Goal: Task Accomplishment & Management: Use online tool/utility

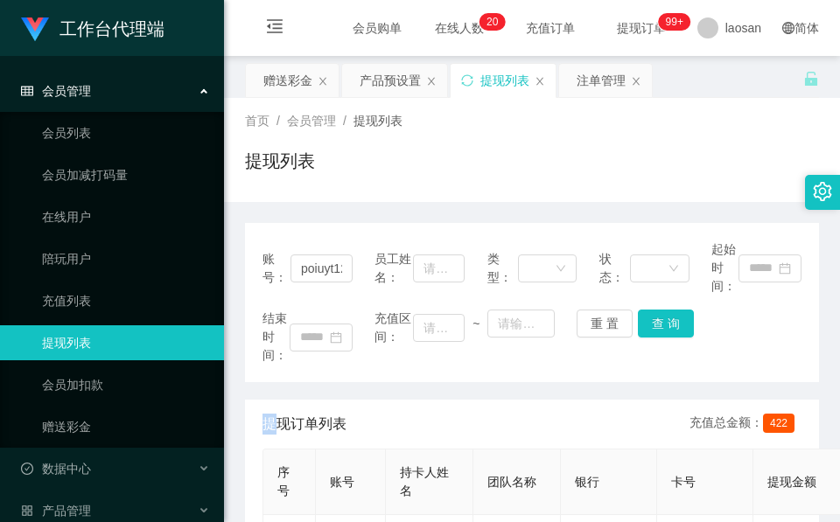
click at [308, 89] on div "赠送彩金" at bounding box center [287, 80] width 49 height 33
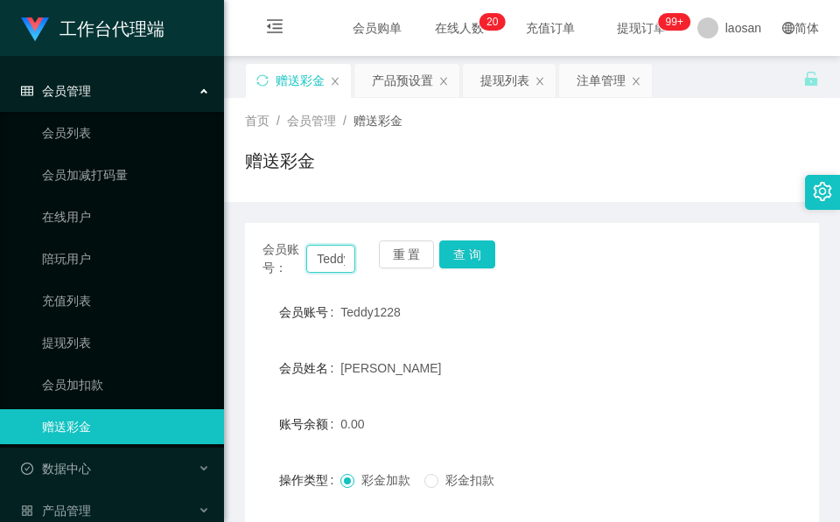
click at [334, 269] on input "Teddy1228" at bounding box center [330, 259] width 49 height 28
paste input "L6381"
type input "L6381"
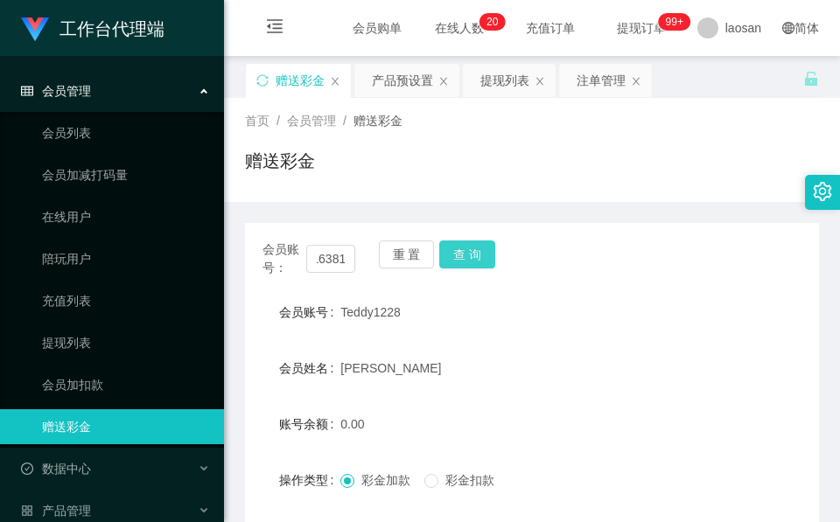
scroll to position [0, 0]
click at [475, 245] on button "查 询" at bounding box center [467, 255] width 56 height 28
click at [475, 245] on div "会员账号： L6381 重 置 查 询" at bounding box center [532, 259] width 574 height 37
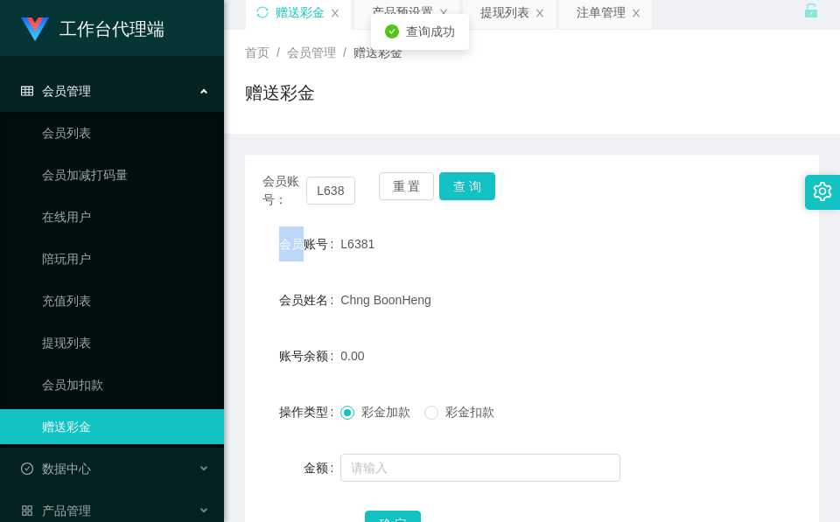
scroll to position [131, 0]
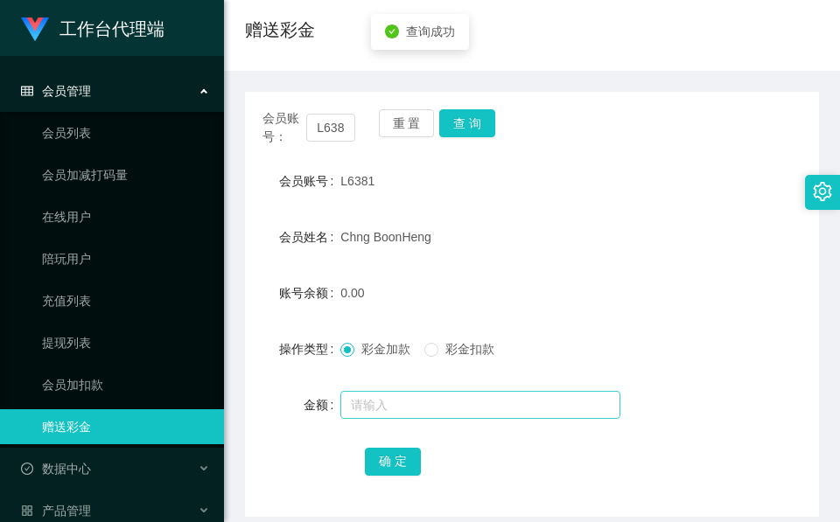
click at [407, 396] on div at bounding box center [507, 405] width 335 height 35
click at [407, 397] on input "text" at bounding box center [480, 405] width 280 height 28
type input "500"
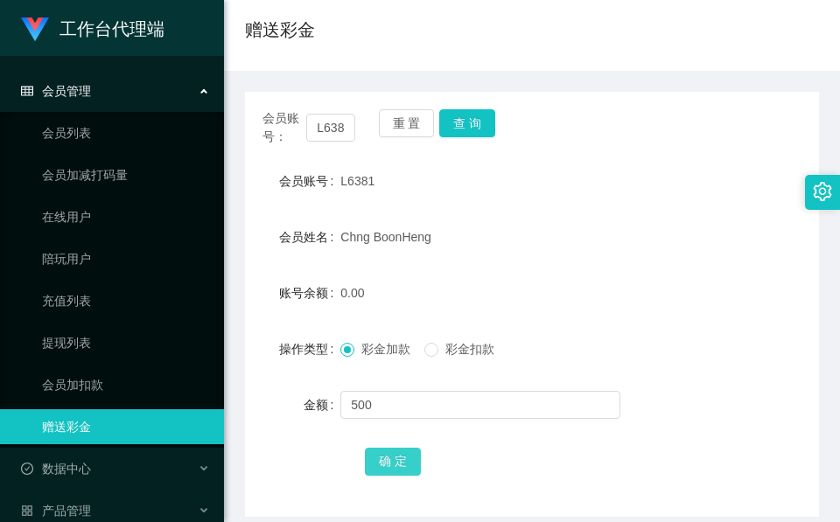
click at [402, 462] on button "确 定" at bounding box center [393, 462] width 56 height 28
click at [459, 131] on button "查 询" at bounding box center [467, 123] width 56 height 28
click at [459, 131] on div "重 置 查 询" at bounding box center [425, 127] width 93 height 37
click at [318, 119] on input "L6381" at bounding box center [330, 128] width 49 height 28
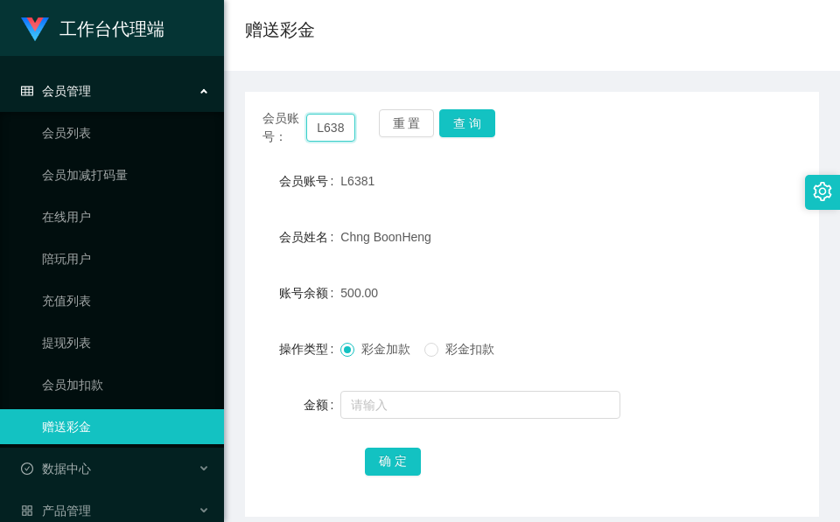
paste input "85037956"
type input "85037956"
click at [460, 121] on button "查 询" at bounding box center [467, 123] width 56 height 28
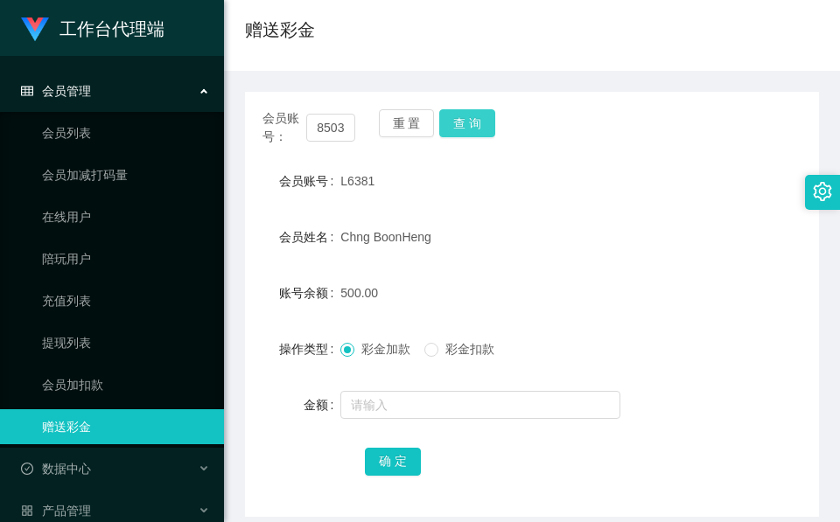
click at [460, 121] on button "查 询" at bounding box center [467, 123] width 56 height 28
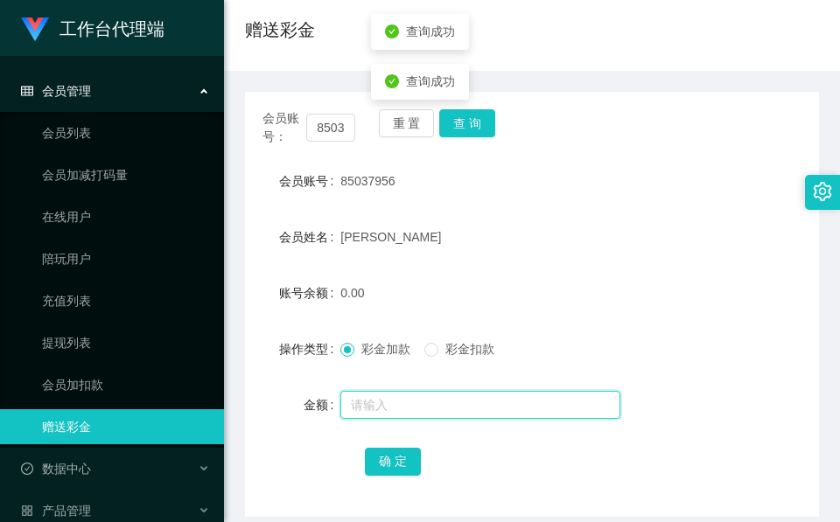
click at [399, 407] on input "text" at bounding box center [480, 405] width 280 height 28
type input "500"
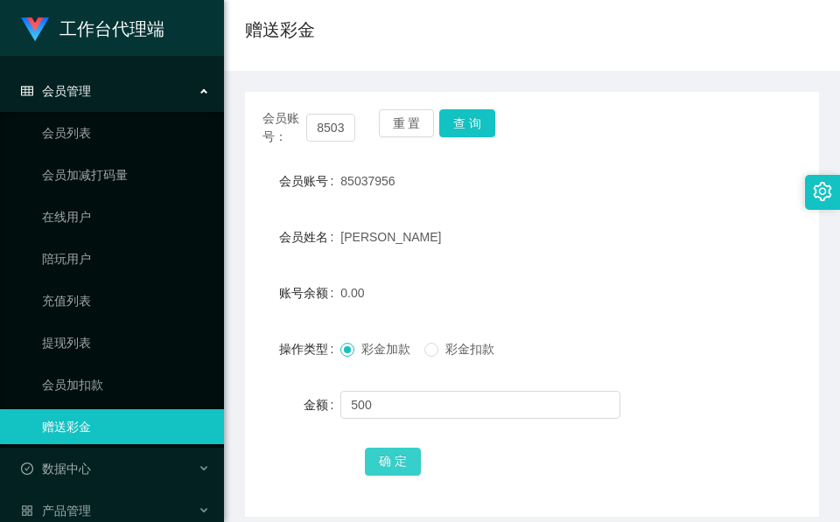
click at [389, 459] on button "确 定" at bounding box center [393, 462] width 56 height 28
